Goal: Information Seeking & Learning: Learn about a topic

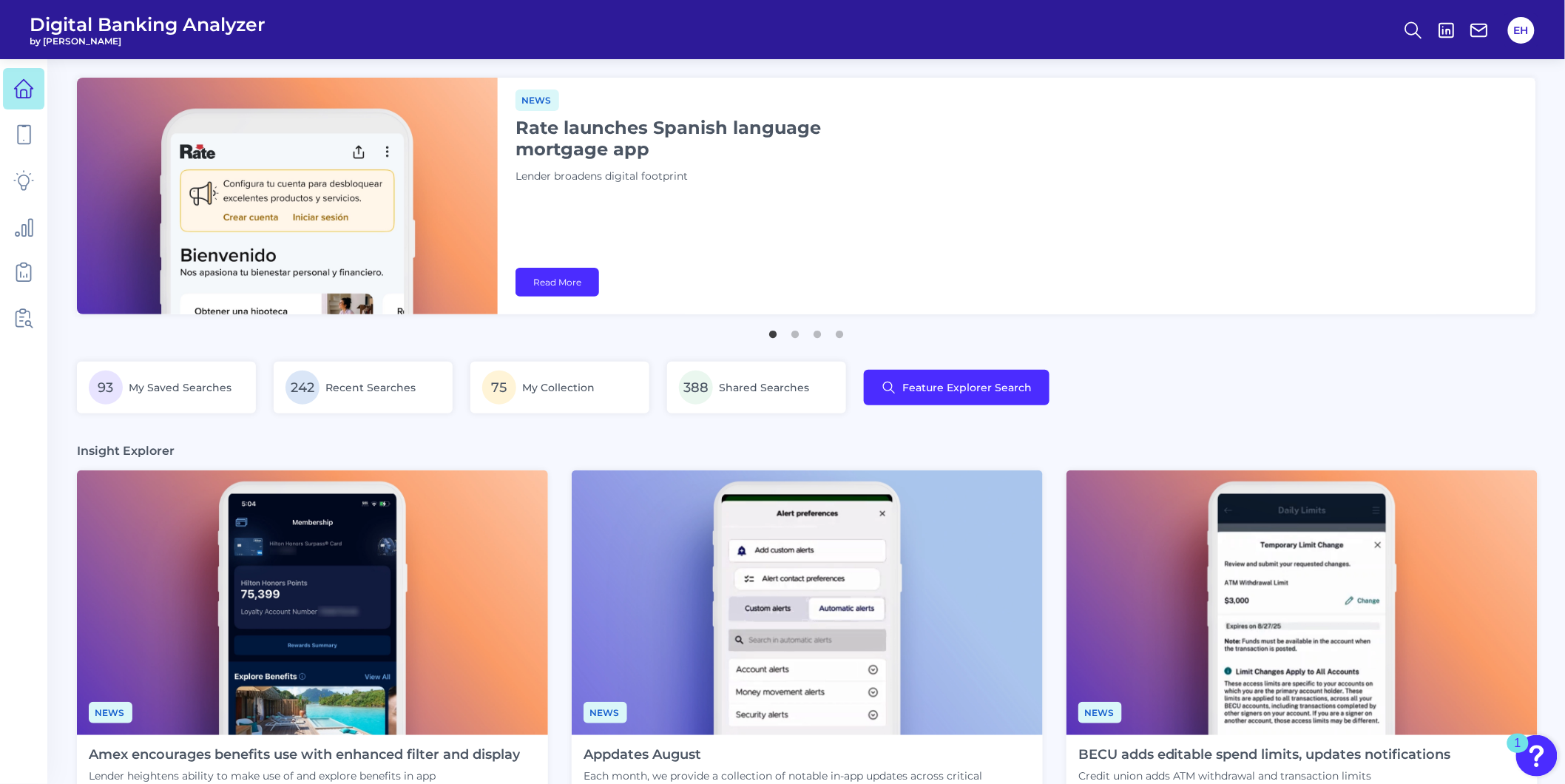
click at [1542, 740] on img "Open Resource Center, 1 new notification" at bounding box center [1537, 756] width 41 height 41
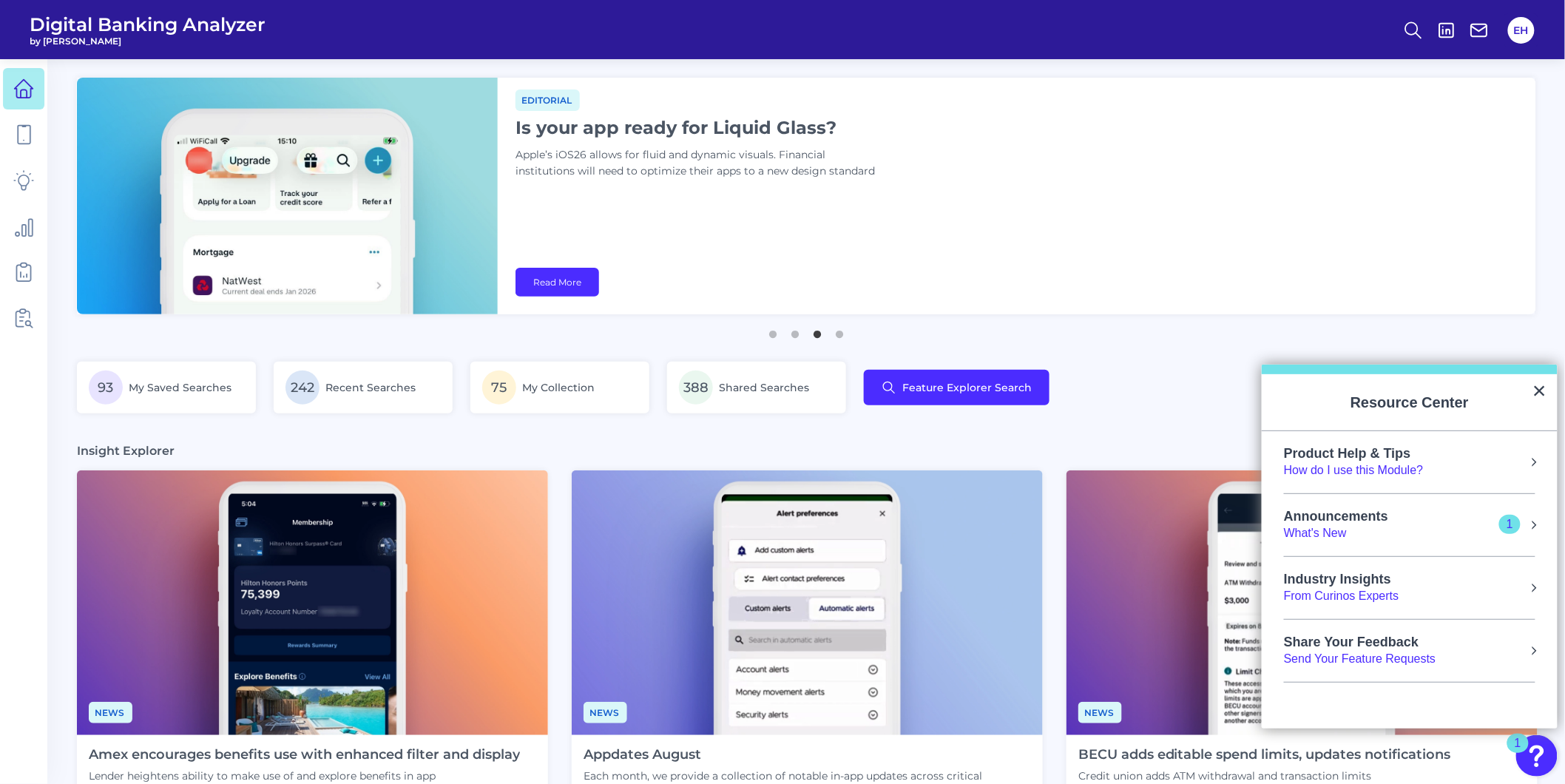
click at [1383, 467] on div "How do I use this Module?" at bounding box center [1354, 471] width 140 height 17
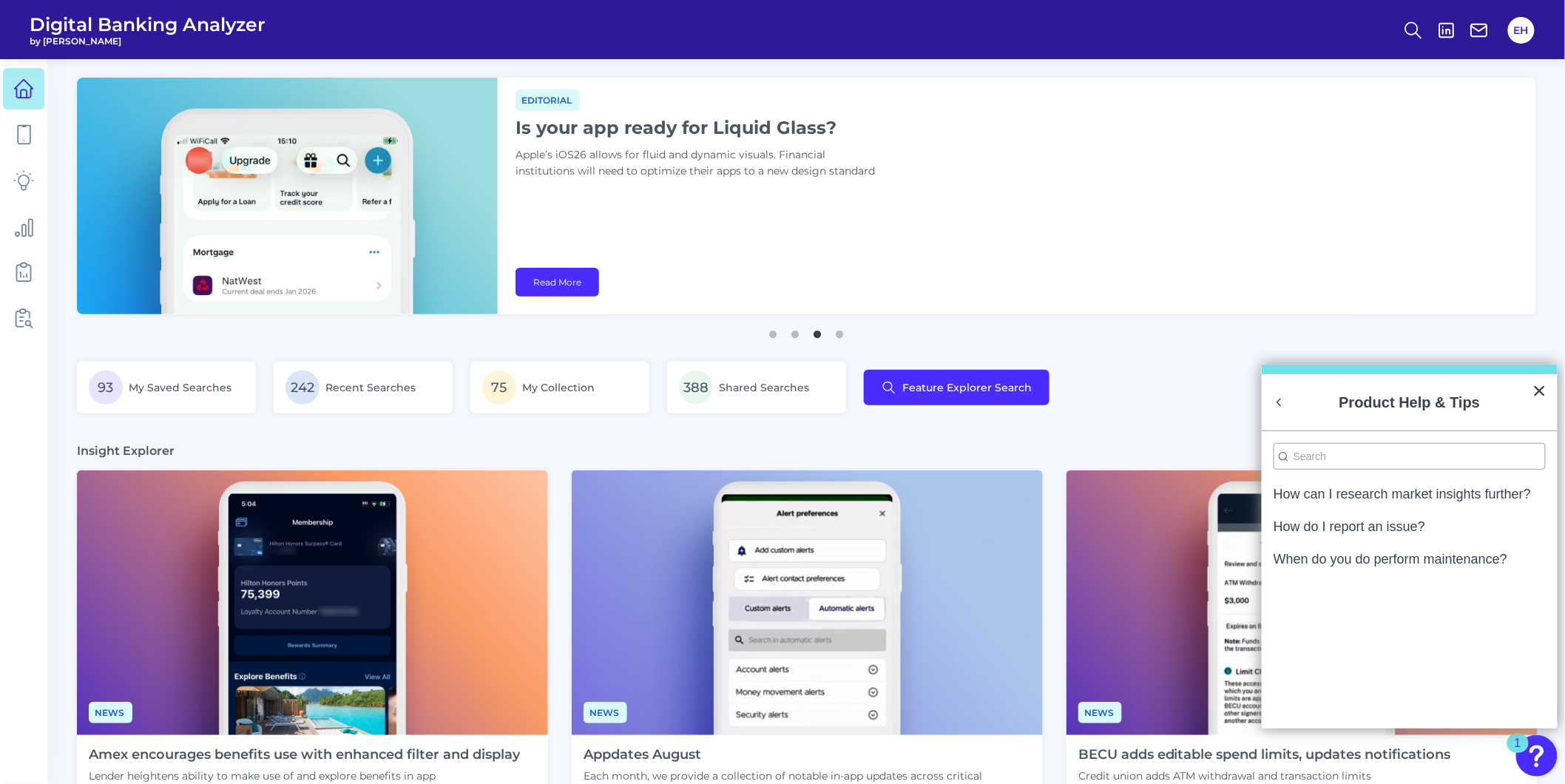
click at [1278, 405] on button "Back to Resource Center Home" at bounding box center [1279, 402] width 15 height 15
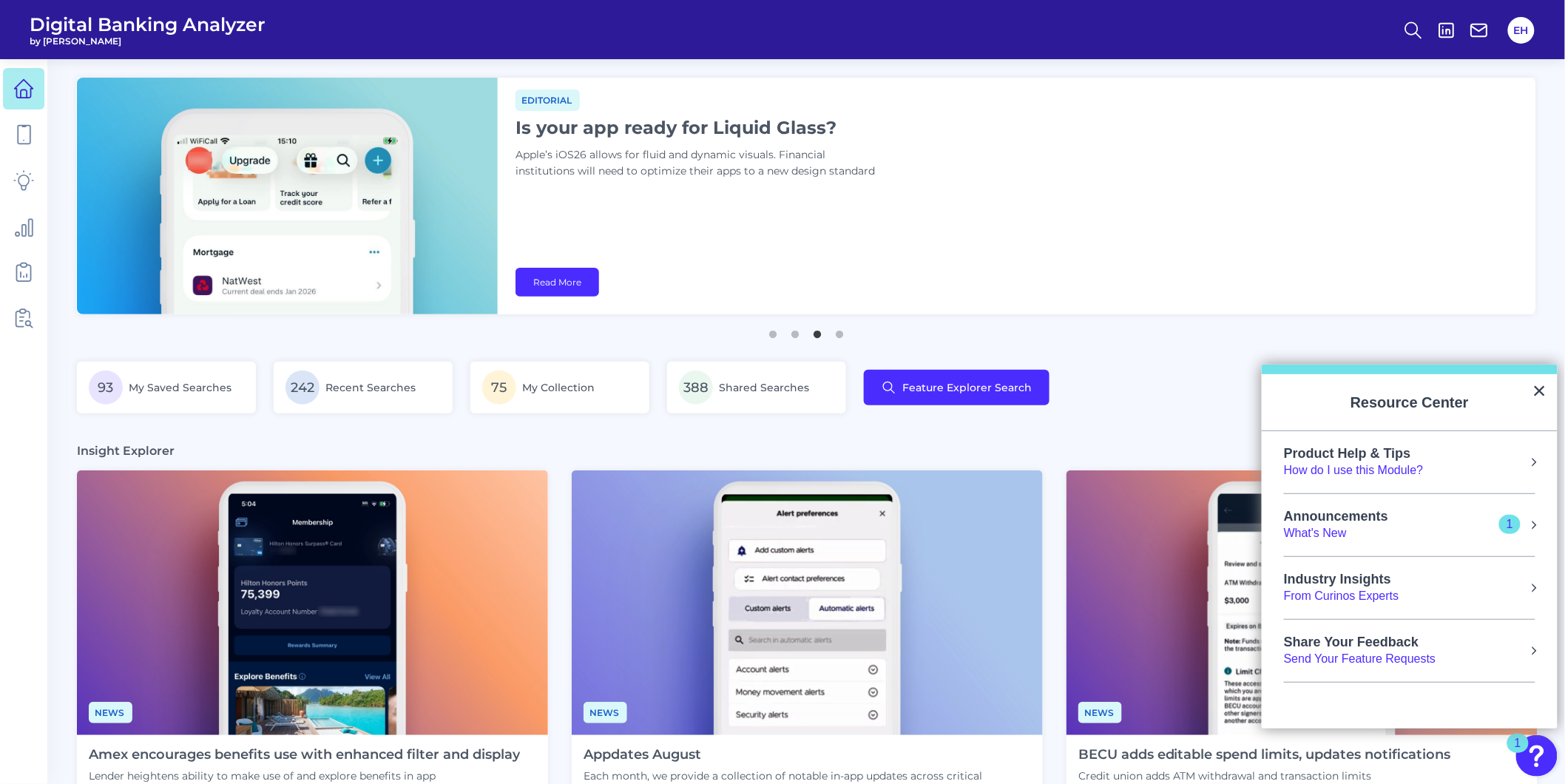
click at [1379, 581] on div "Industry Insights" at bounding box center [1341, 580] width 115 height 17
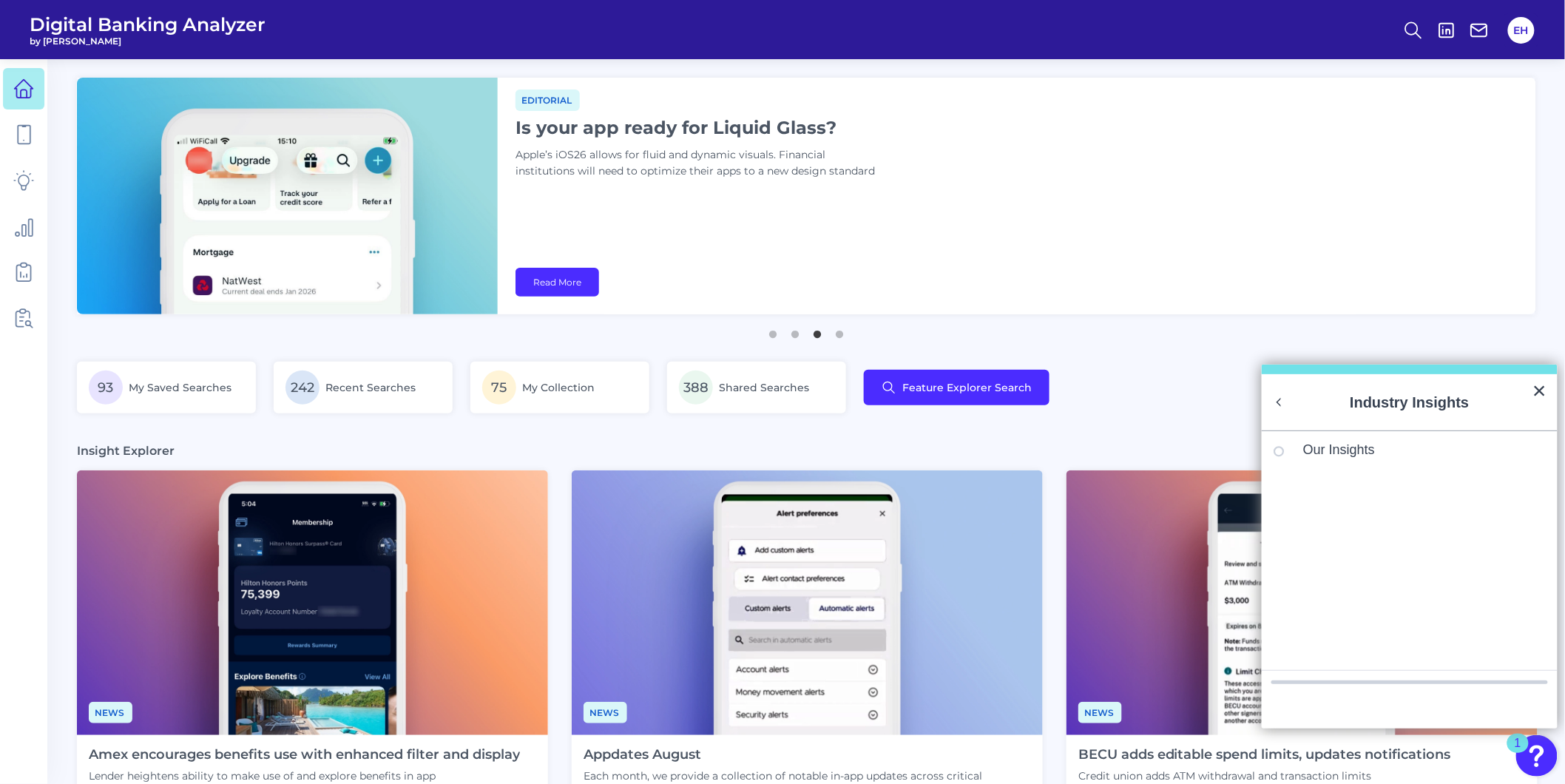
click at [1279, 398] on button "Back to Resource Center Home" at bounding box center [1279, 402] width 15 height 15
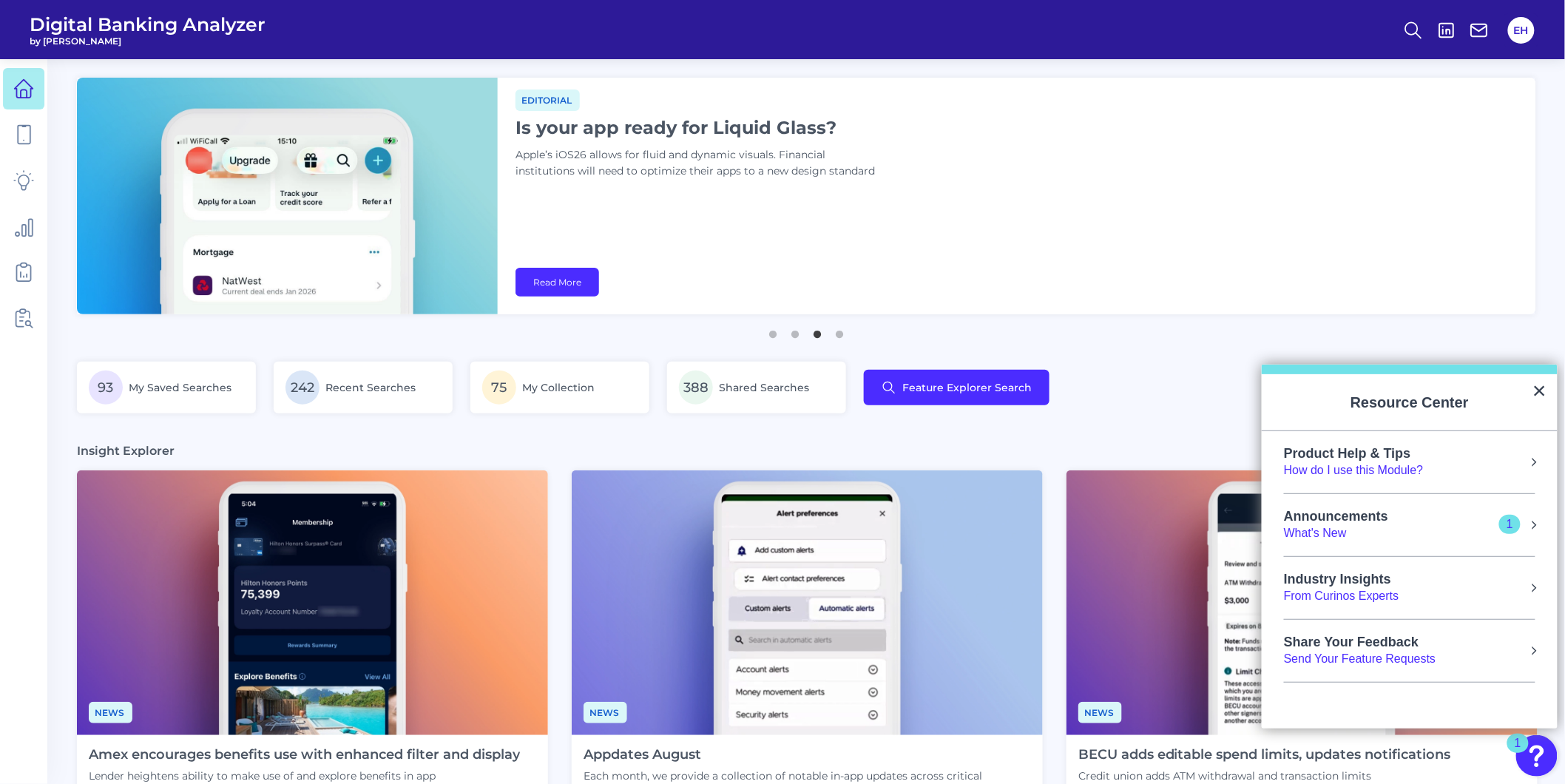
click at [1330, 529] on div "What's New" at bounding box center [1351, 533] width 134 height 17
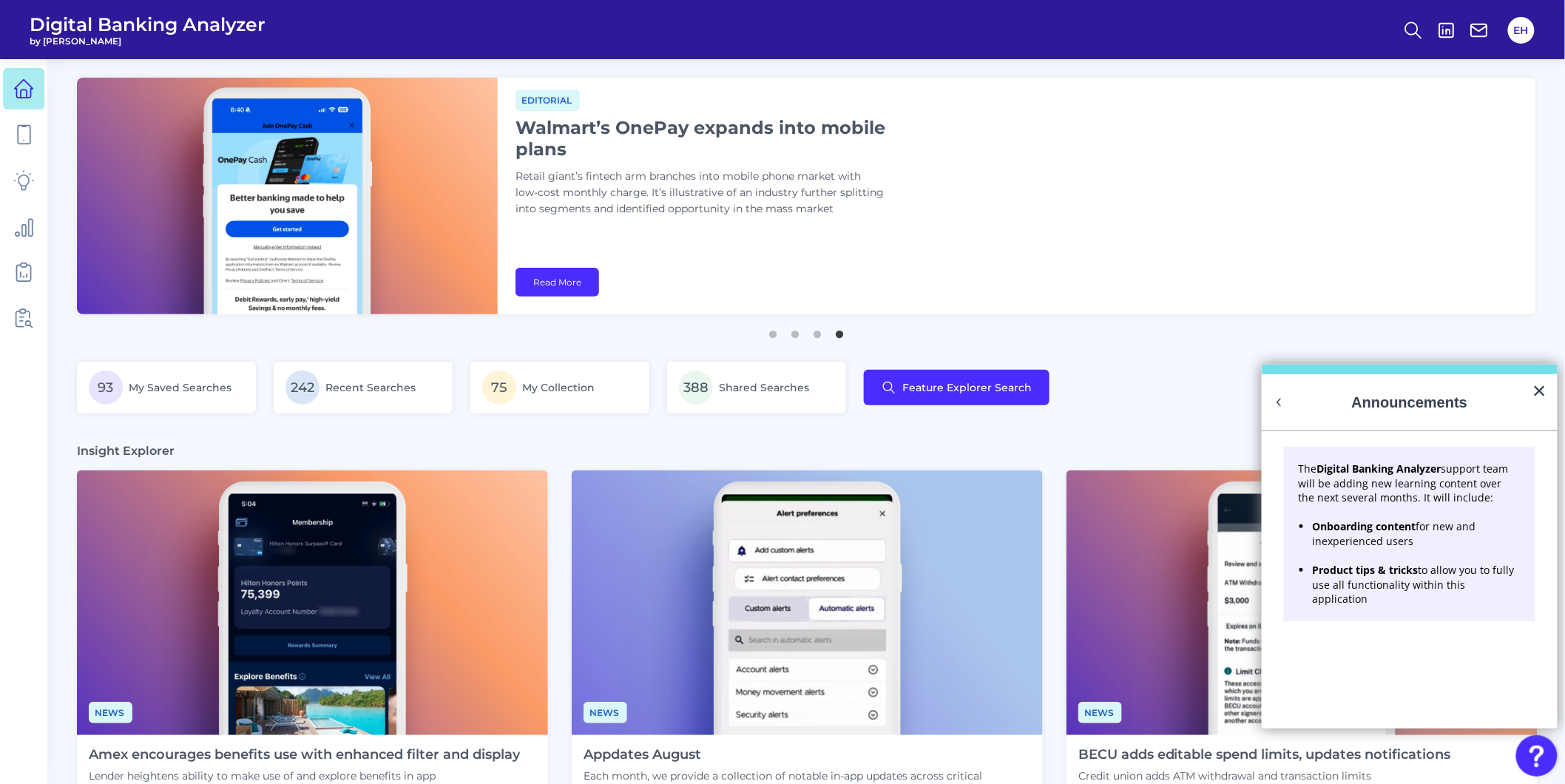
click at [1282, 403] on button "Back to Resource Center Home" at bounding box center [1279, 402] width 15 height 15
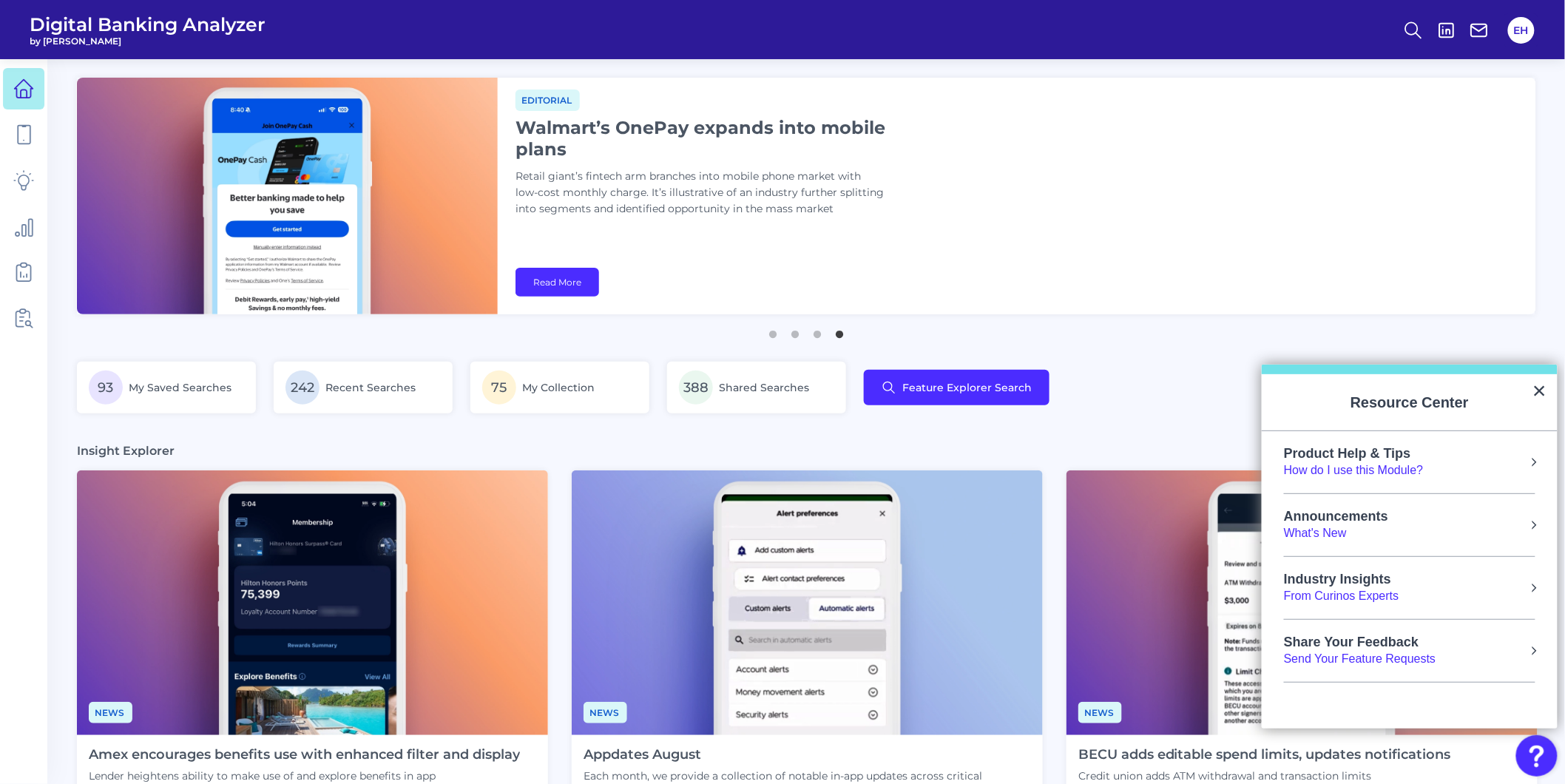
click at [1379, 644] on div "Share Your Feedback" at bounding box center [1359, 643] width 152 height 17
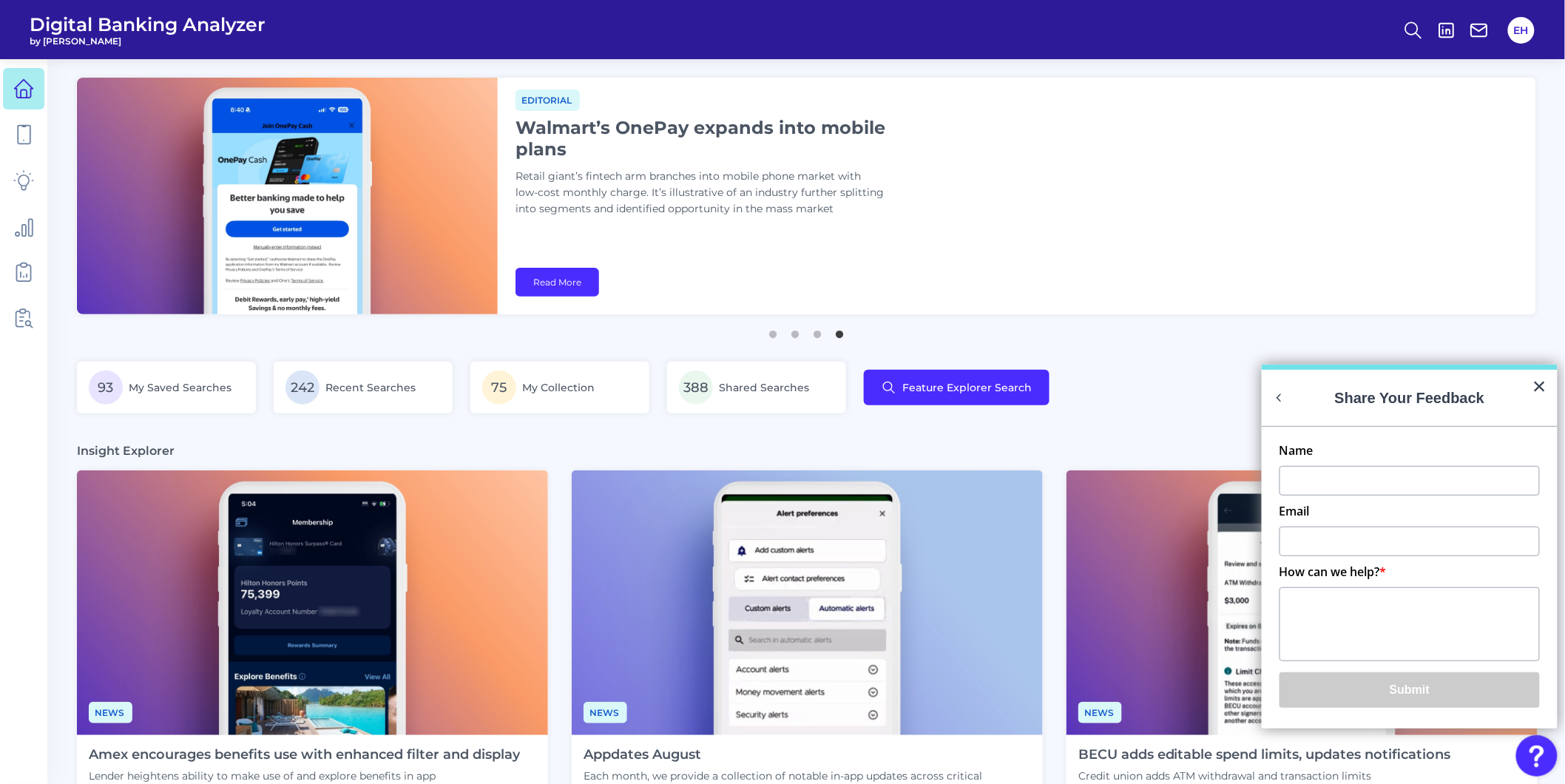
click at [1278, 407] on h2 "Share Your Feedback" at bounding box center [1409, 398] width 296 height 56
click at [1276, 403] on button "Back to Resource Center Home" at bounding box center [1279, 398] width 15 height 15
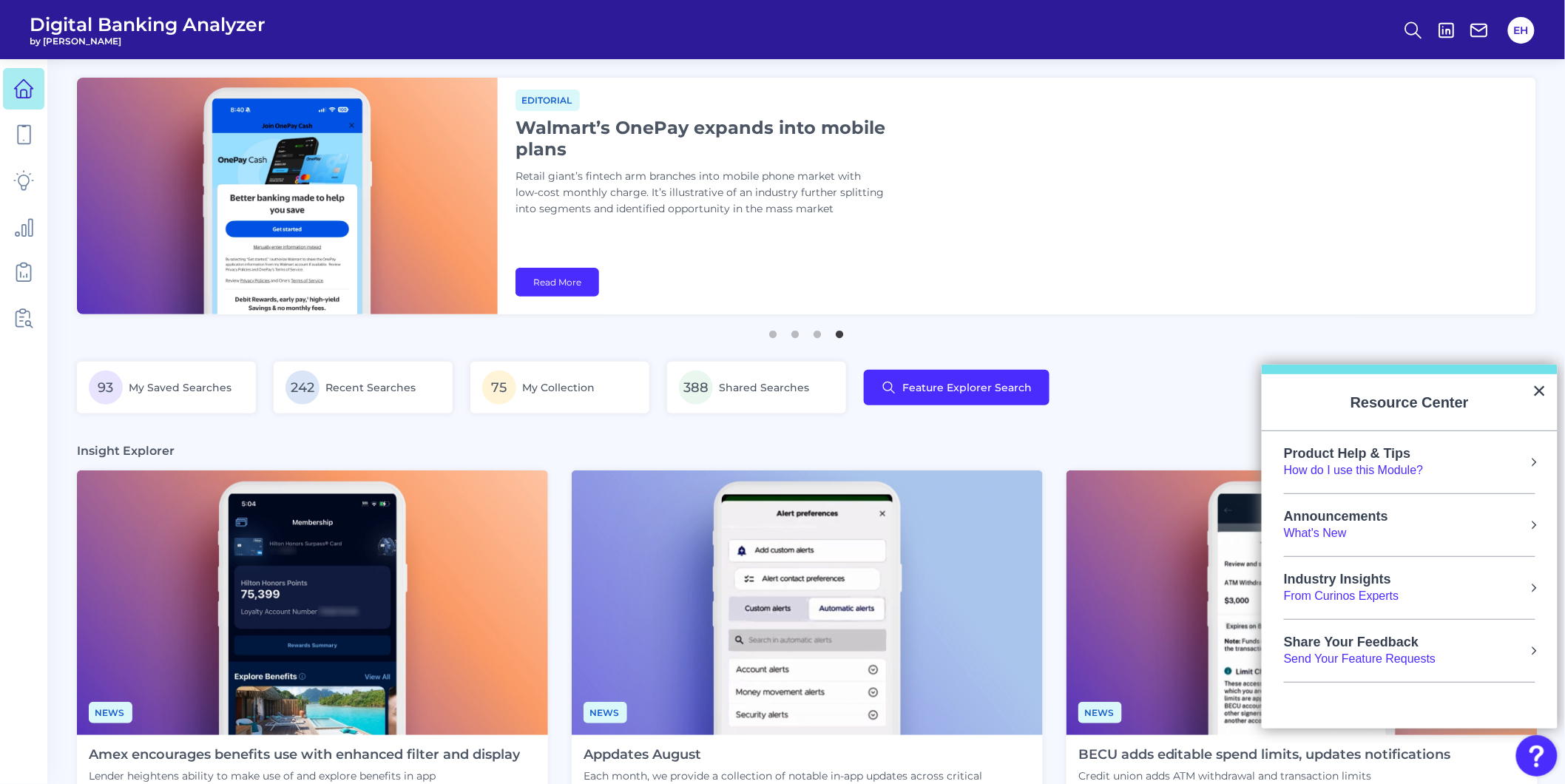
click at [1321, 453] on div "Product Help & Tips" at bounding box center [1354, 454] width 140 height 17
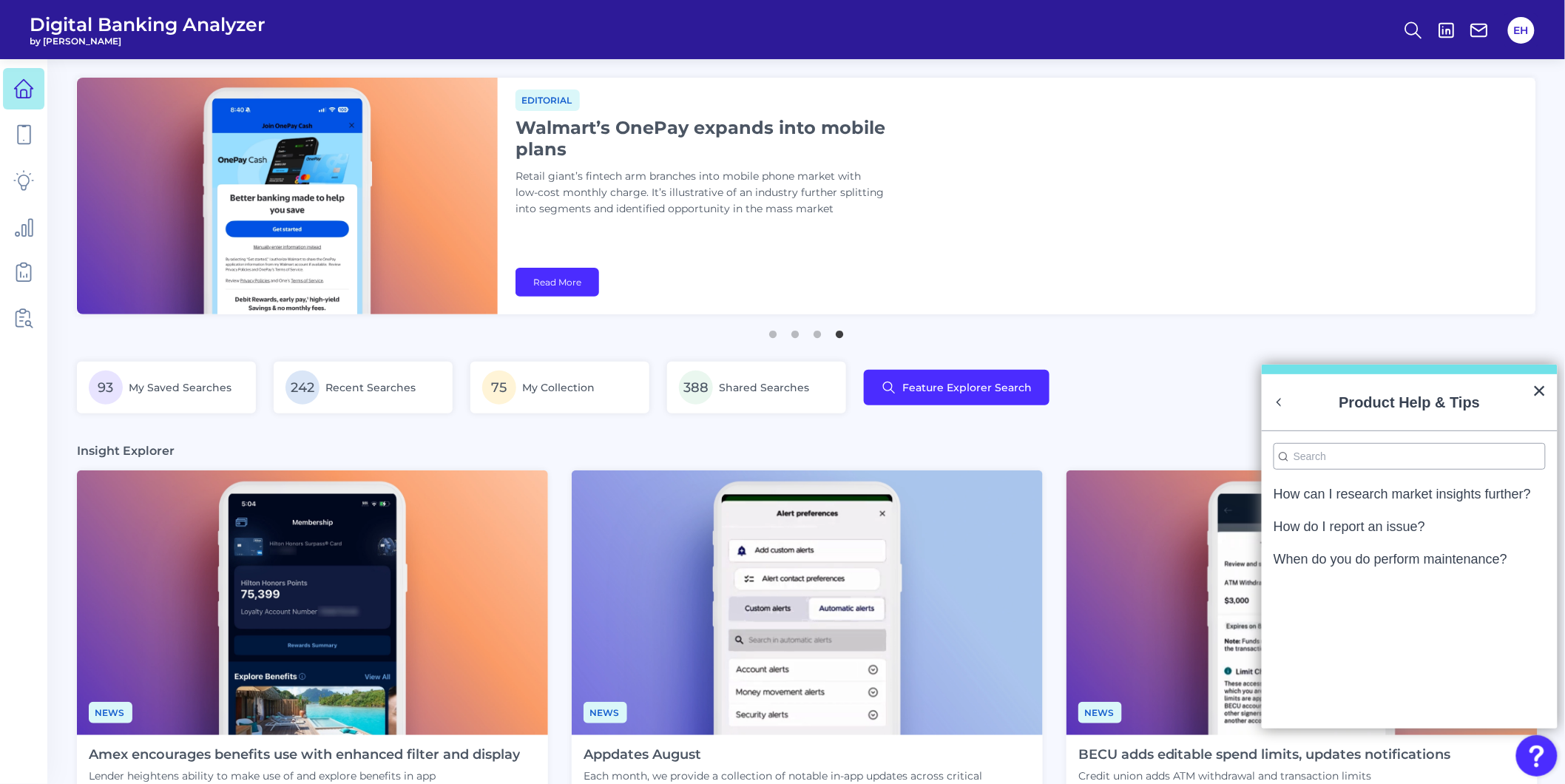
click at [1277, 401] on button "Back to Resource Center Home" at bounding box center [1279, 402] width 15 height 15
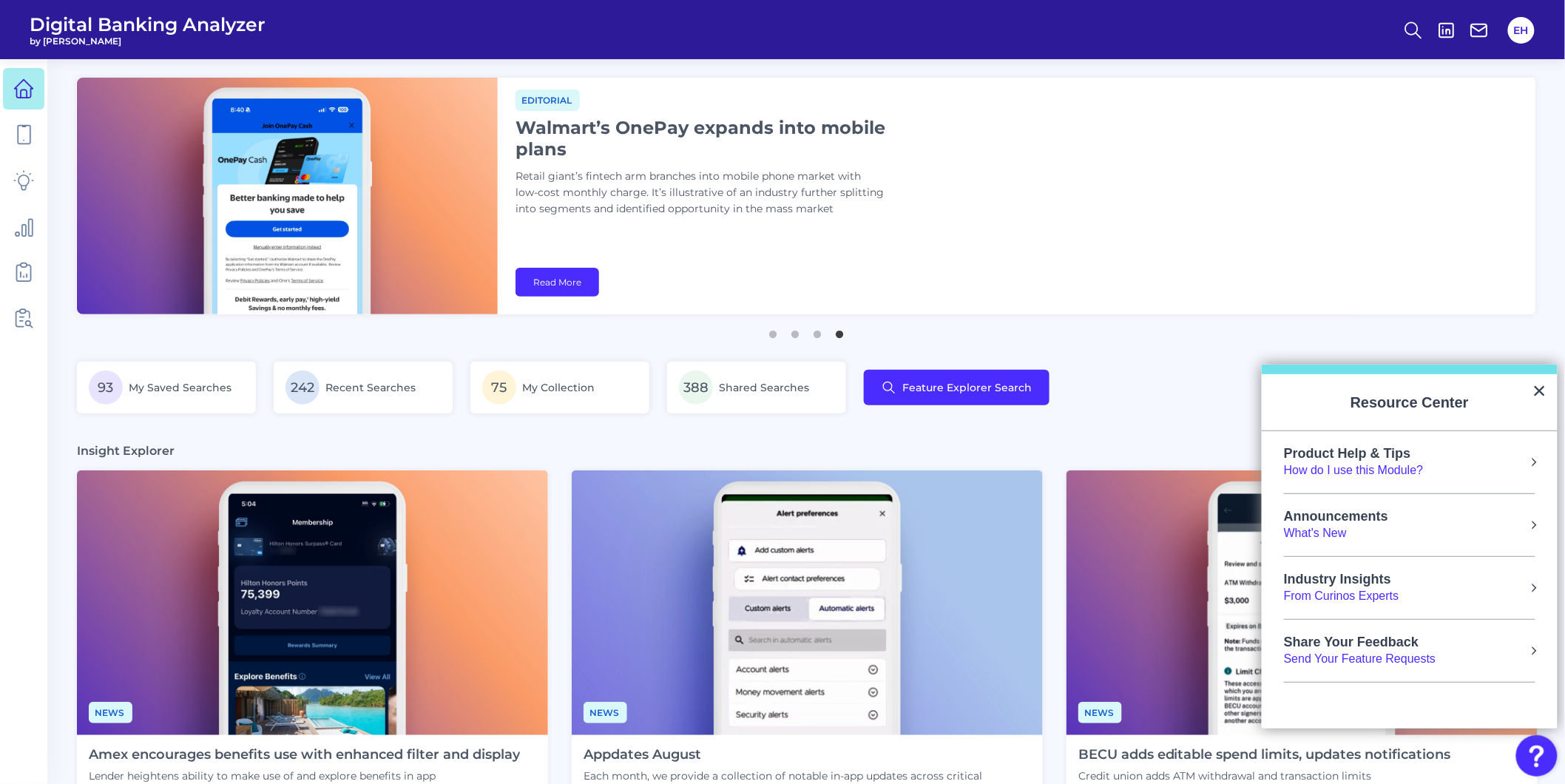
click at [1194, 409] on div "93 My Saved Searches 242 Recent Searches 75 My Collection 388 Shared Searches F…" at bounding box center [806, 397] width 1459 height 70
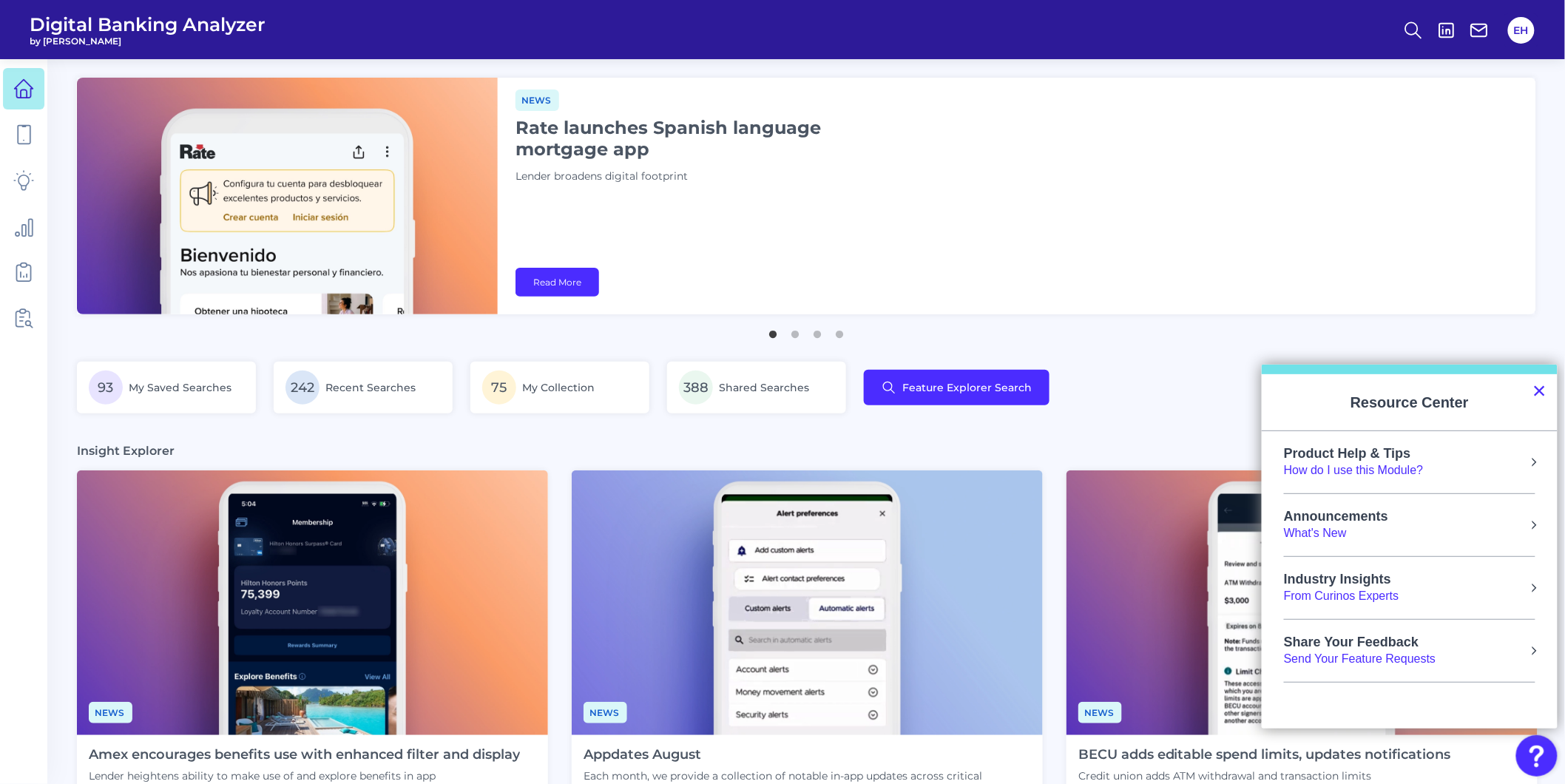
click at [1542, 388] on button "×" at bounding box center [1540, 390] width 14 height 24
